Goal: Complete application form: Complete application form

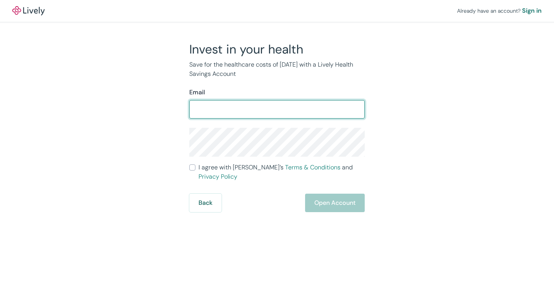
click at [215, 106] on input "Email" at bounding box center [276, 108] width 175 height 15
type input "[EMAIL_ADDRESS][PERSON_NAME][DOMAIN_NAME]"
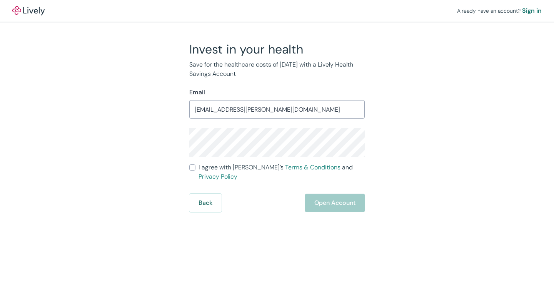
click at [194, 170] on input "I agree with Lively’s Terms & Conditions and Privacy Policy" at bounding box center [192, 167] width 6 height 6
checkbox input "true"
click at [341, 201] on button "Open Account" at bounding box center [335, 202] width 60 height 18
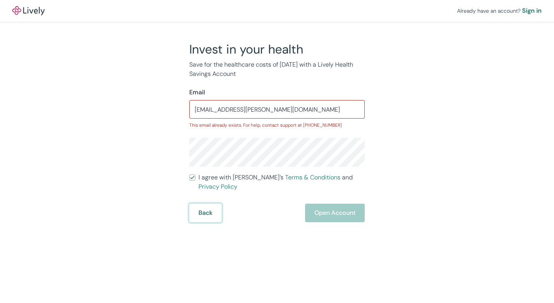
click at [206, 205] on button "Back" at bounding box center [205, 212] width 32 height 18
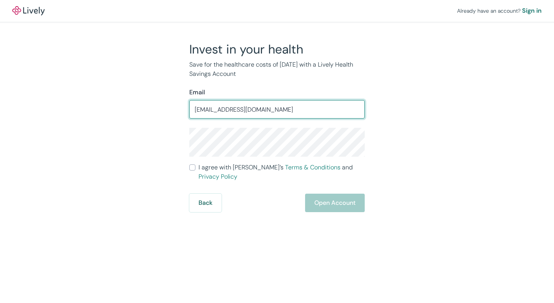
type input "woodyrigdon@yahoo.com"
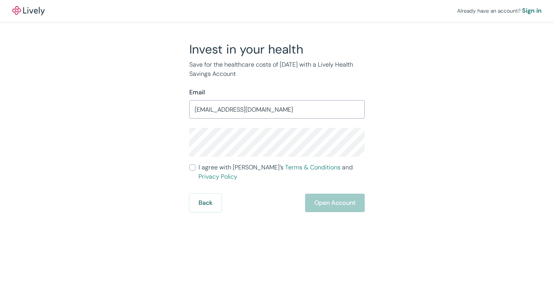
click at [399, 119] on div "Invest in your health Save for the healthcare costs of tomorrow with a Lively H…" at bounding box center [272, 127] width 369 height 170
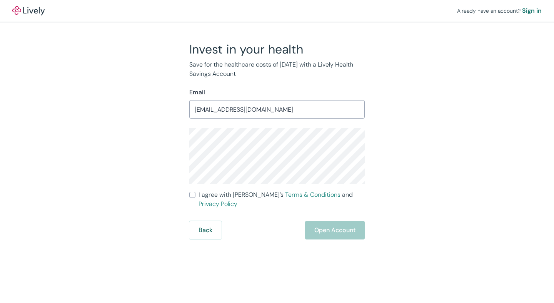
click at [196, 193] on label "I agree with Lively’s Terms & Conditions and Privacy Policy" at bounding box center [276, 199] width 175 height 18
click at [195, 193] on input "I agree with Lively’s Terms & Conditions and Privacy Policy" at bounding box center [192, 194] width 6 height 6
checkbox input "true"
click at [341, 221] on button "Open Account" at bounding box center [335, 230] width 60 height 18
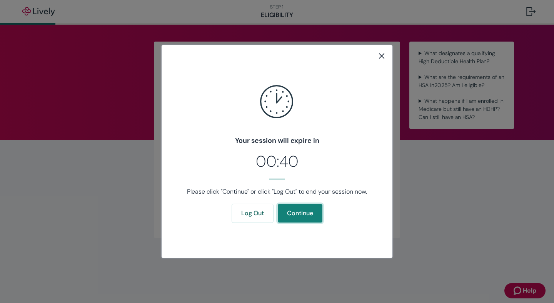
click at [305, 211] on button "Continue" at bounding box center [300, 213] width 45 height 18
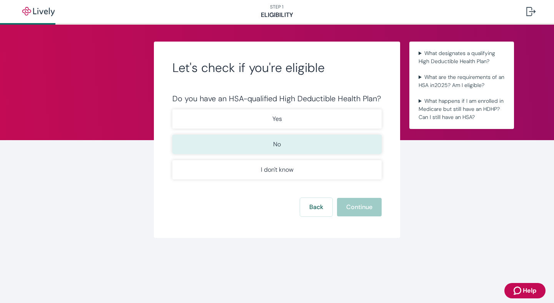
click at [292, 144] on button "No" at bounding box center [276, 144] width 209 height 19
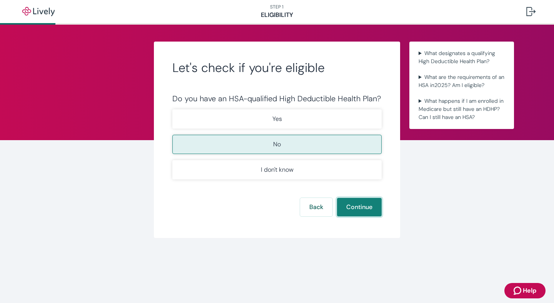
click at [370, 208] on button "Continue" at bounding box center [359, 207] width 45 height 18
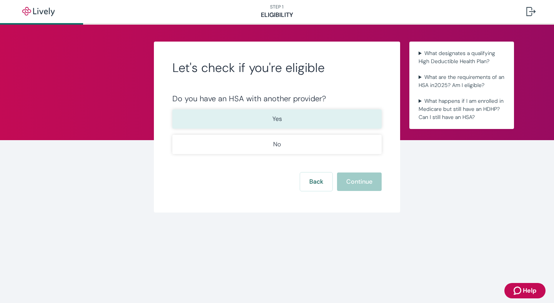
click at [281, 119] on p "Yes" at bounding box center [277, 118] width 10 height 9
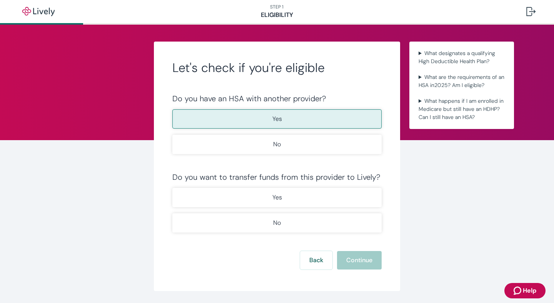
scroll to position [25, 0]
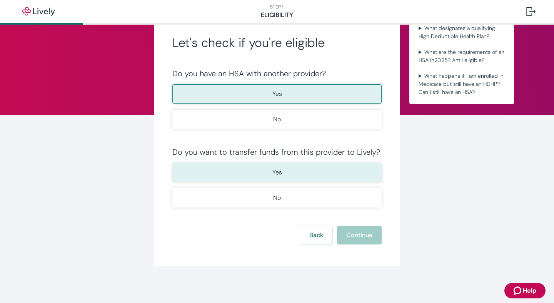
click at [284, 173] on button "Yes" at bounding box center [276, 172] width 209 height 19
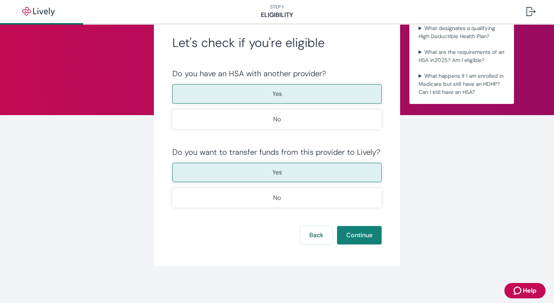
click at [374, 184] on div "Yes No" at bounding box center [276, 185] width 209 height 45
click at [363, 237] on button "Continue" at bounding box center [359, 235] width 45 height 18
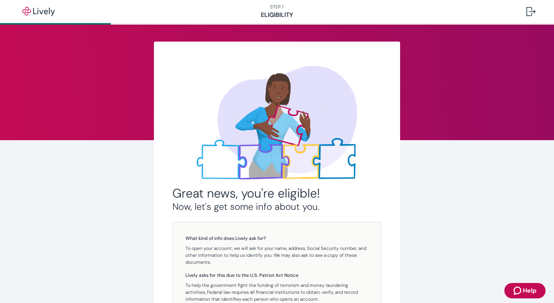
scroll to position [108, 0]
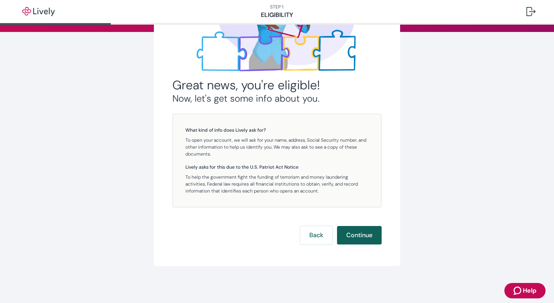
click at [362, 234] on button "Continue" at bounding box center [359, 235] width 45 height 18
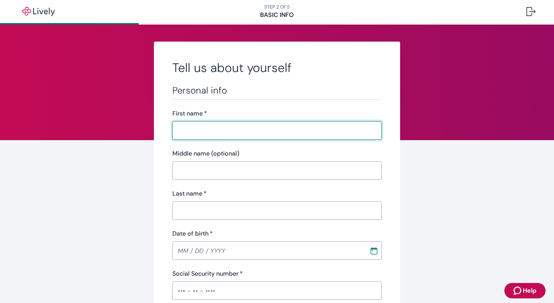
click at [234, 128] on input "First name   *" at bounding box center [276, 130] width 209 height 15
type input "[PERSON_NAME]"
type input "[PHONE_NUMBER]"
type input "212 JEFFERY LN"
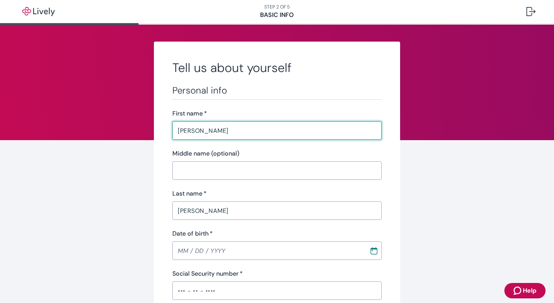
type input "CABOT"
type input "AR"
type input "72023"
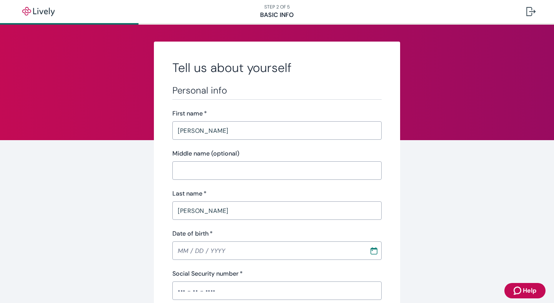
scroll to position [360, 0]
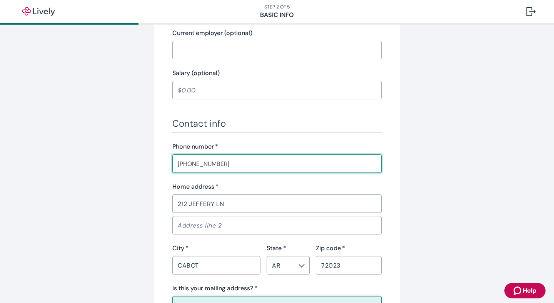
type input "[PHONE_NUMBER]"
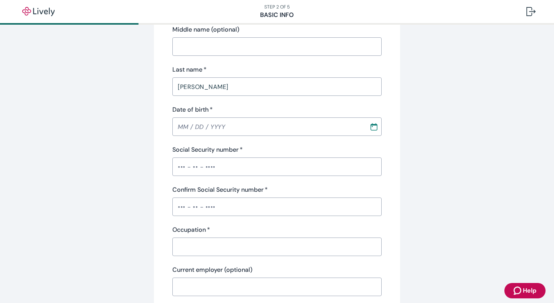
scroll to position [126, 0]
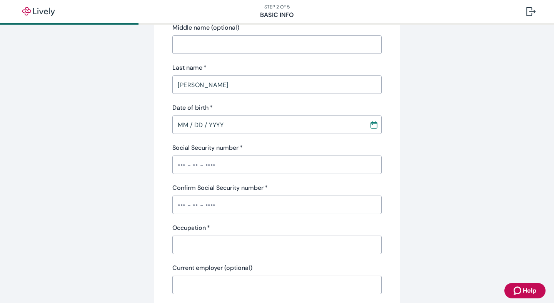
click at [233, 122] on input "MM / DD / YYYY" at bounding box center [267, 124] width 191 height 15
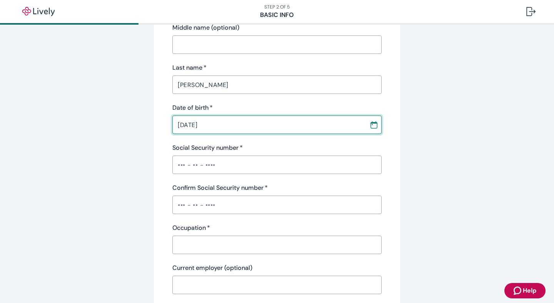
type input "[DATE]"
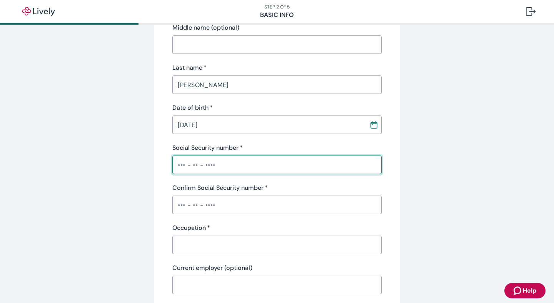
click at [188, 168] on input "Social Security number   *" at bounding box center [276, 164] width 209 height 15
type input "•••-••-6007"
click at [141, 188] on div "Tell us about yourself Personal info First name   * [PERSON_NAME] ​ Middle name…" at bounding box center [276, 274] width 369 height 717
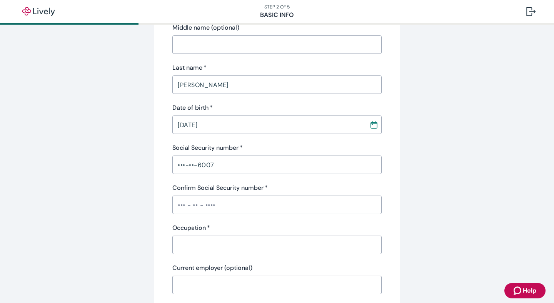
click at [182, 202] on input "Confirm Social Security number   *" at bounding box center [276, 204] width 209 height 15
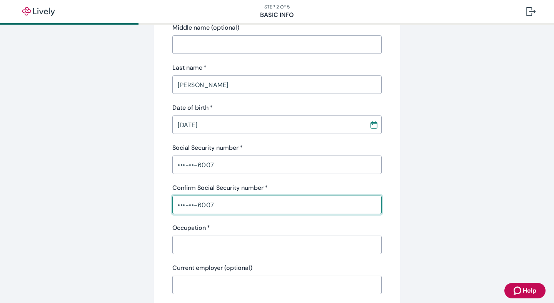
type input "•••-••-6007"
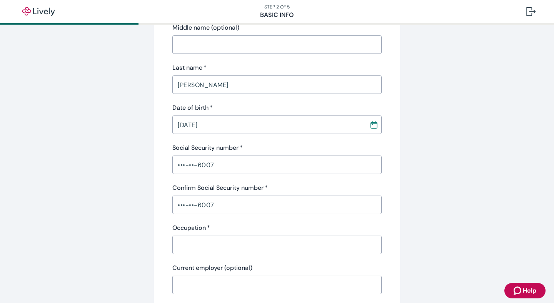
click at [145, 219] on div "Tell us about yourself Personal info First name   * [PERSON_NAME] ​ Middle name…" at bounding box center [276, 274] width 369 height 717
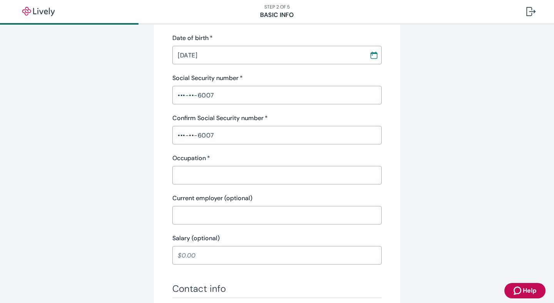
scroll to position [196, 0]
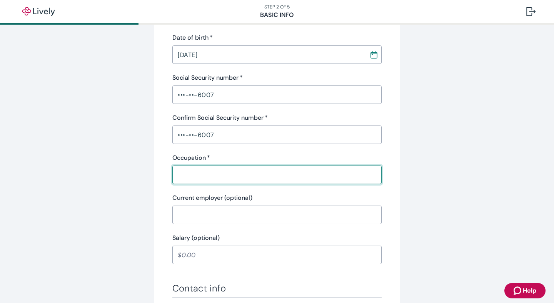
click at [202, 176] on input "Occupation   *" at bounding box center [276, 174] width 209 height 15
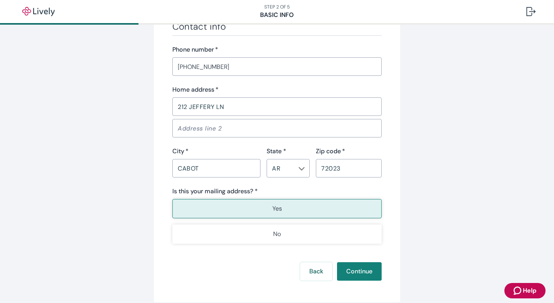
scroll to position [493, 0]
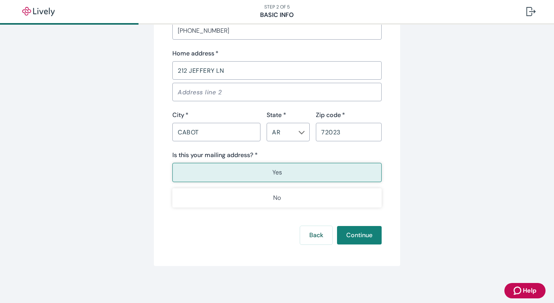
type input "Manager"
click at [282, 175] on button "Yes" at bounding box center [276, 172] width 209 height 19
click at [369, 238] on button "Continue" at bounding box center [359, 235] width 45 height 18
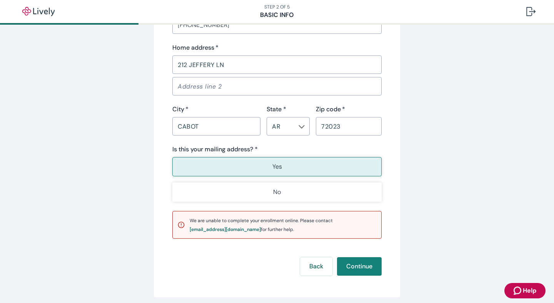
scroll to position [530, 0]
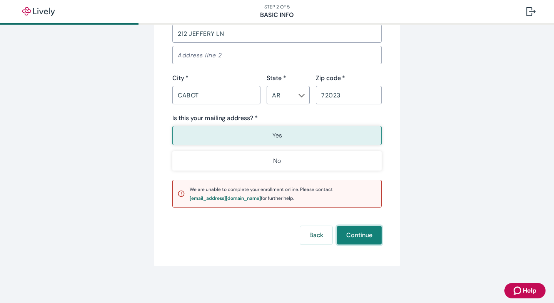
click at [366, 237] on button "Continue" at bounding box center [359, 235] width 45 height 18
click at [218, 199] on div "[EMAIL_ADDRESS][DOMAIN_NAME]" at bounding box center [225, 198] width 71 height 5
click at [208, 198] on div "[EMAIL_ADDRESS][DOMAIN_NAME]" at bounding box center [225, 198] width 71 height 5
click at [527, 289] on span "Help" at bounding box center [528, 290] width 13 height 9
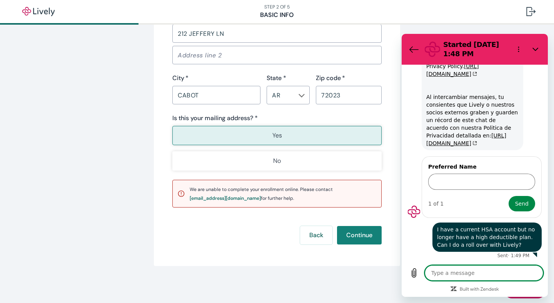
type textarea "x"
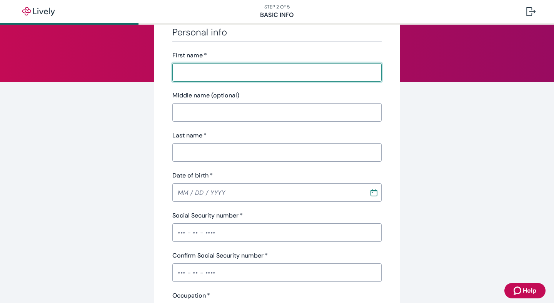
scroll to position [57, 0]
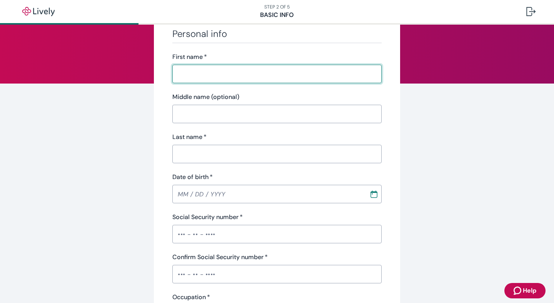
click at [200, 75] on input "First name   *" at bounding box center [276, 73] width 209 height 15
type input "[PERSON_NAME]"
type input "[PHONE_NUMBER]"
type input "212 JEFFERY LN"
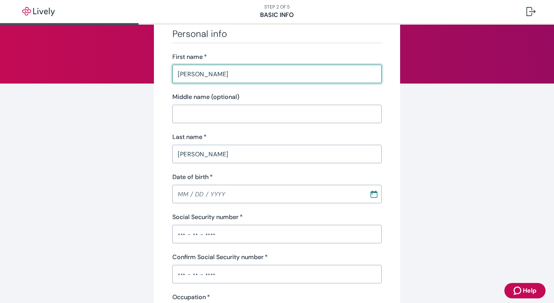
type input "CABOT"
type input "AR"
type input "72023"
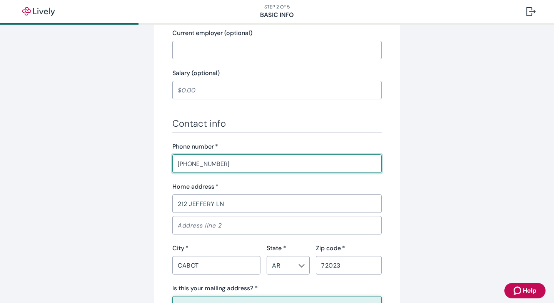
type input "[PHONE_NUMBER]"
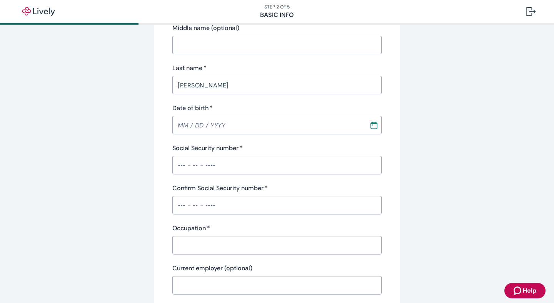
scroll to position [130, 0]
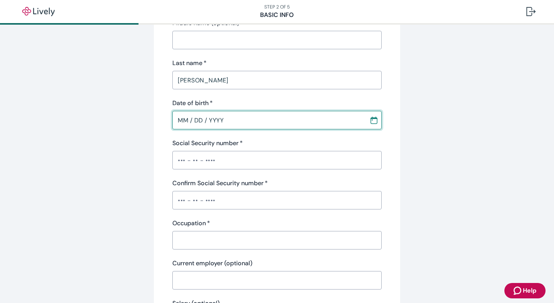
click at [196, 121] on input "MM / DD / YYYY" at bounding box center [267, 119] width 191 height 15
type input "[DATE]"
click at [193, 163] on input "Social Security number   *" at bounding box center [276, 159] width 209 height 15
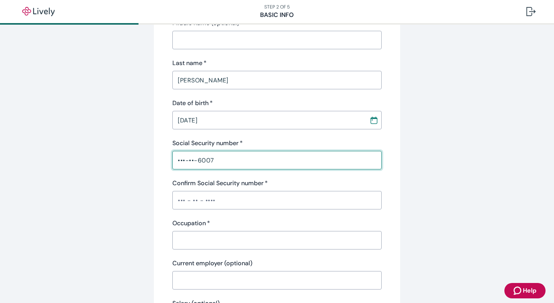
type input "•••-••-6007"
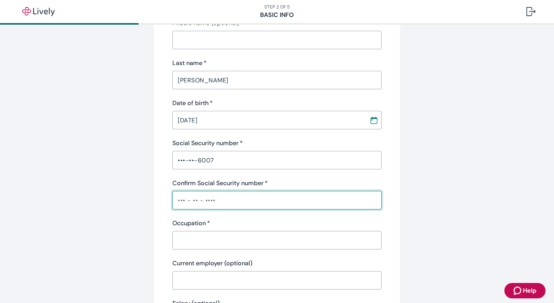
click at [196, 199] on input "Confirm Social Security number   *" at bounding box center [276, 199] width 209 height 15
type input "•••-••-6007"
click at [151, 201] on div "Tell us about yourself Personal info First name   * [PERSON_NAME] ​ Middle name…" at bounding box center [276, 269] width 369 height 717
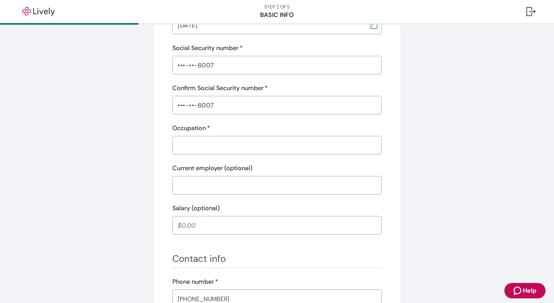
scroll to position [234, 0]
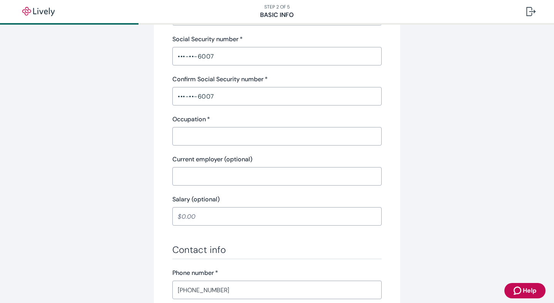
click at [216, 135] on input "Occupation   *" at bounding box center [276, 135] width 209 height 15
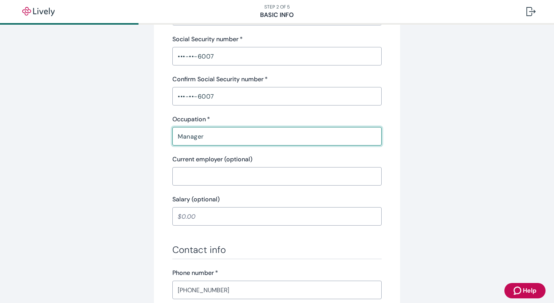
type input "Manager"
click at [152, 155] on div "Tell us about yourself Personal info First name   * Woodrow ​ Middle name (opti…" at bounding box center [276, 165] width 369 height 717
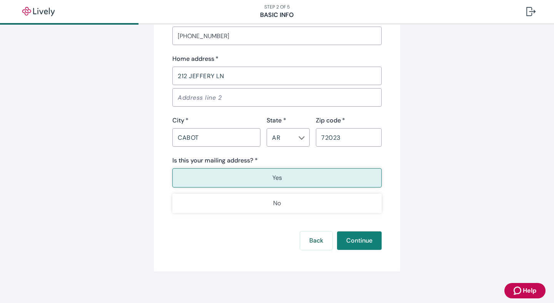
scroll to position [493, 0]
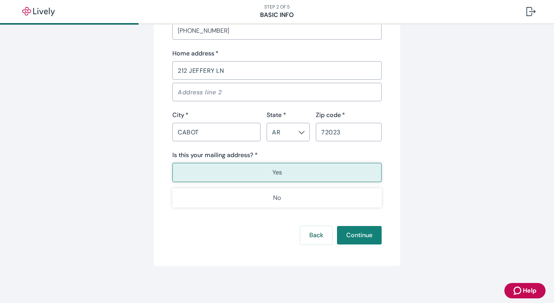
click at [291, 175] on button "Yes" at bounding box center [276, 172] width 209 height 19
click at [367, 233] on button "Continue" at bounding box center [359, 235] width 45 height 18
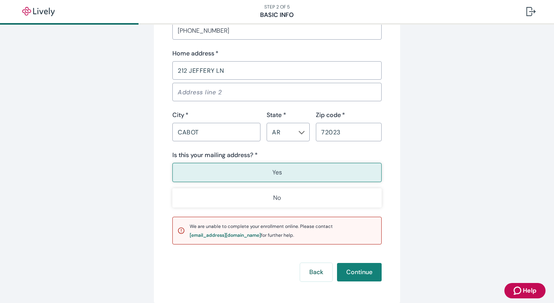
scroll to position [530, 0]
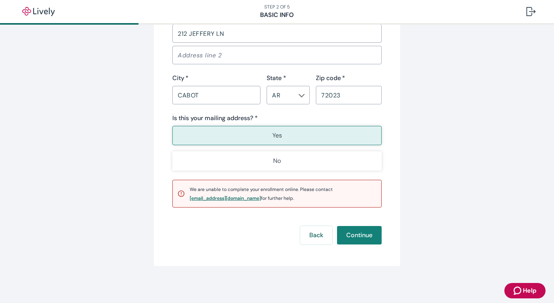
click at [215, 198] on div "[EMAIL_ADDRESS][DOMAIN_NAME]" at bounding box center [225, 198] width 71 height 5
click at [523, 287] on span "Help" at bounding box center [528, 290] width 13 height 9
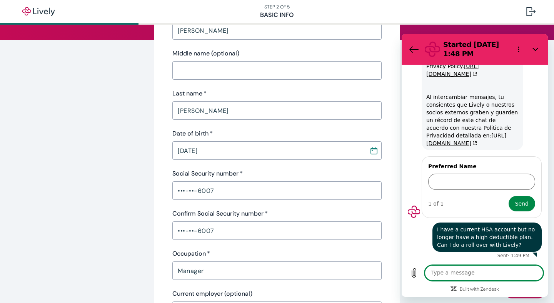
scroll to position [0, 0]
